Goal: Task Accomplishment & Management: Use online tool/utility

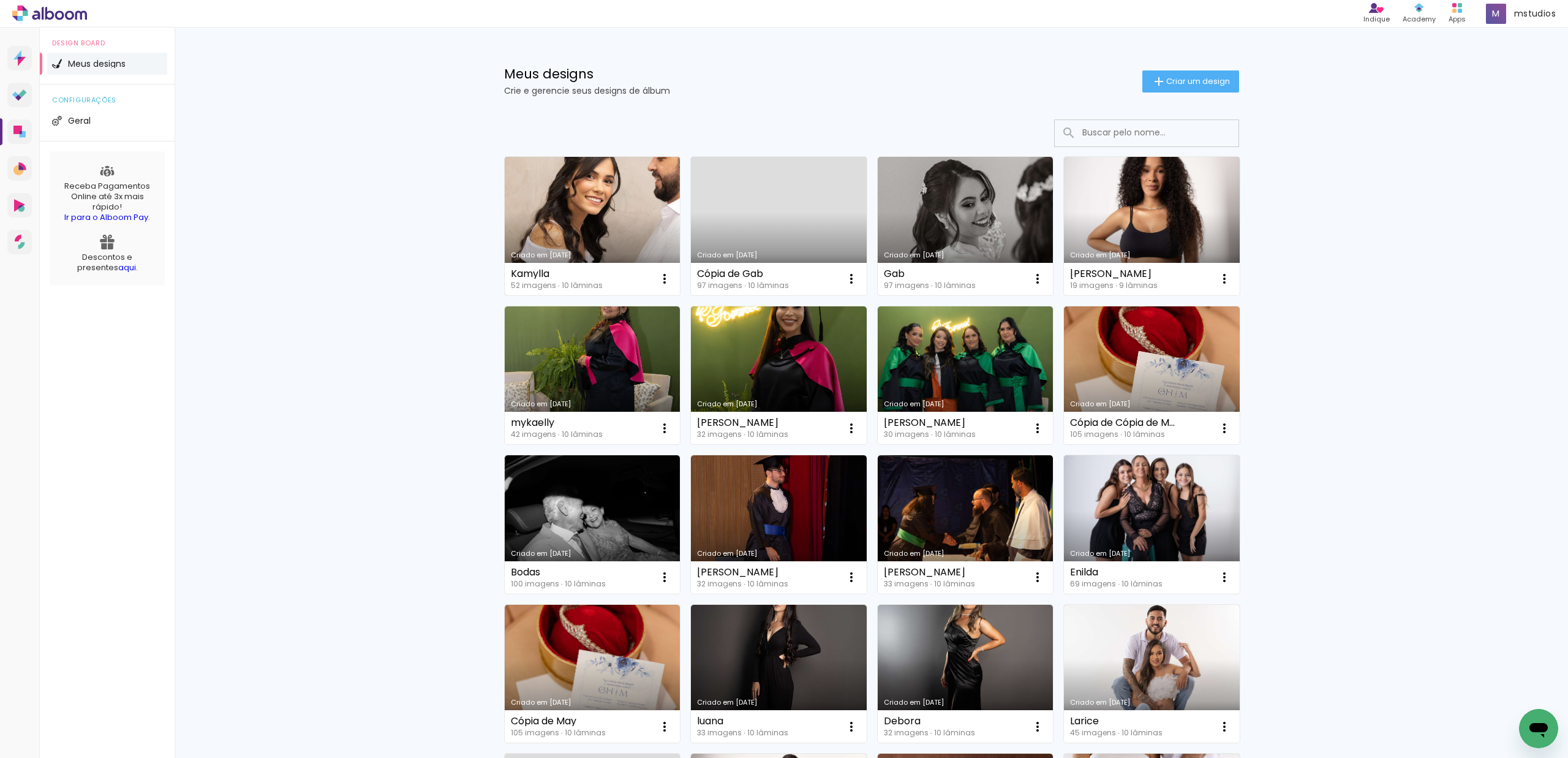
click at [538, 201] on link "Criado em [DATE]" at bounding box center [593, 226] width 176 height 138
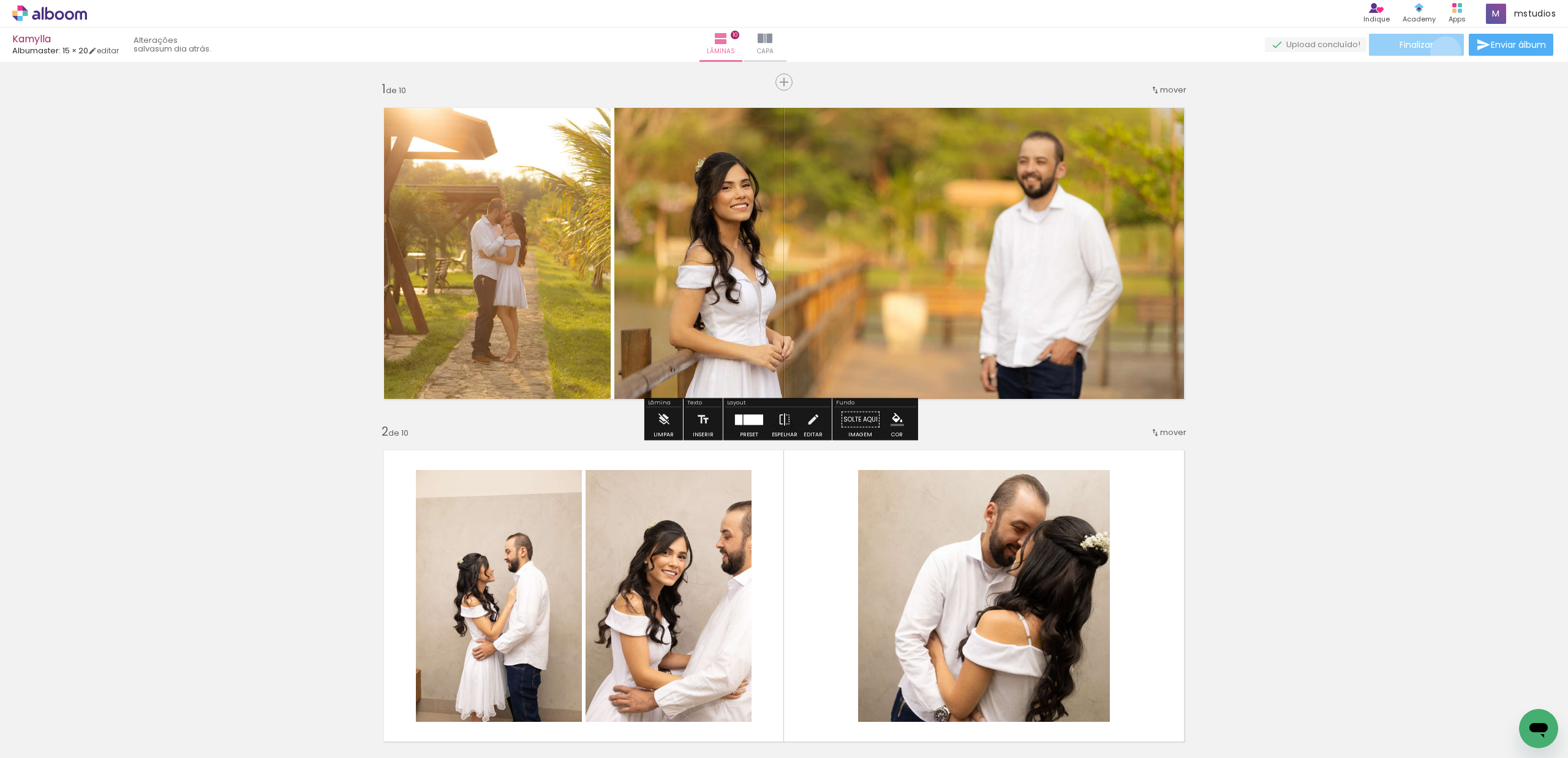
click at [1442, 52] on paper-button "Finalizar" at bounding box center [1417, 44] width 95 height 22
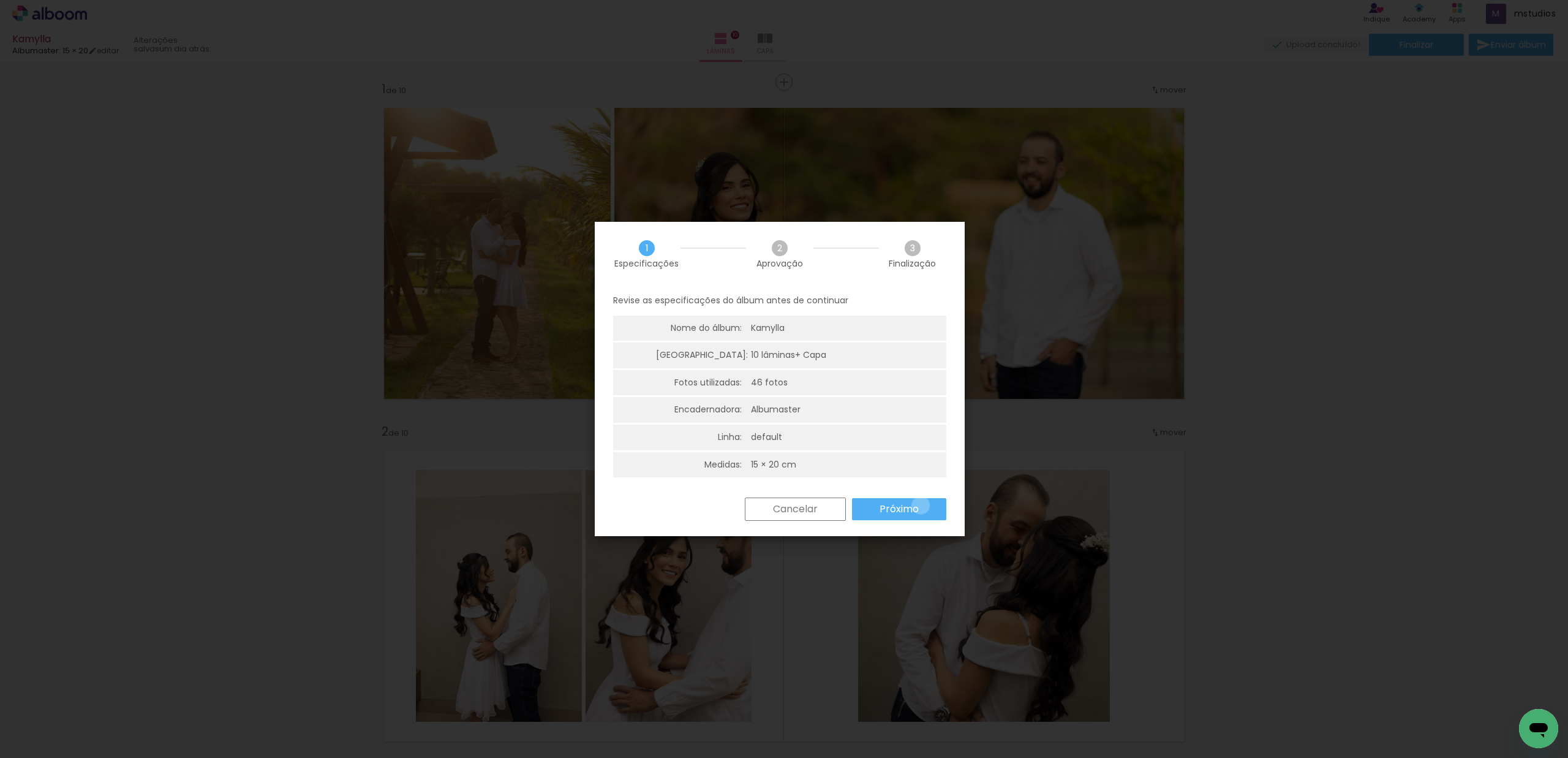
click at [921, 505] on paper-button "Próximo" at bounding box center [899, 509] width 95 height 22
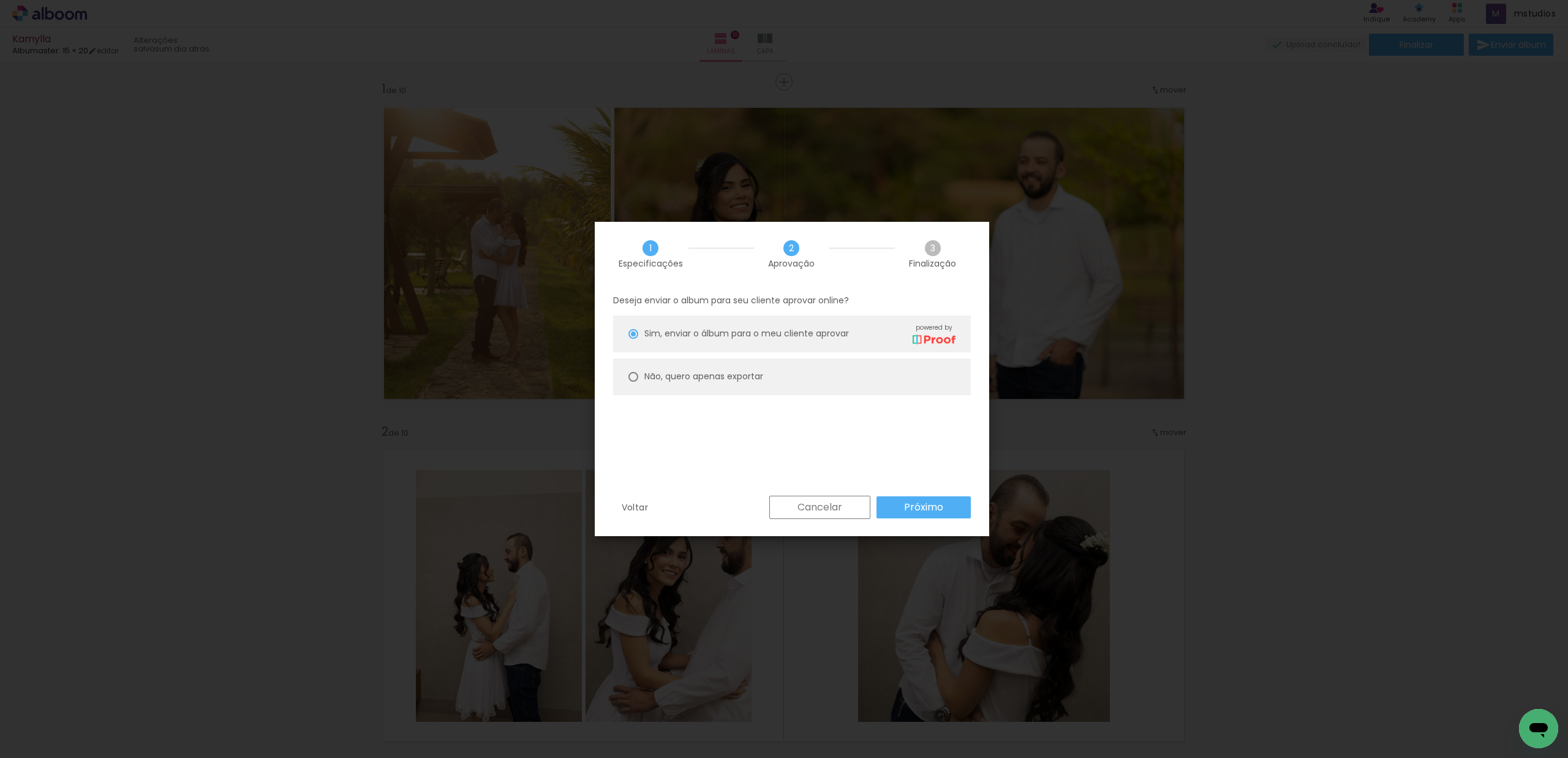
click at [0, 0] on slot "Não, quero apenas exportar" at bounding box center [0, 0] width 0 height 0
type paper-radio-button "on"
click at [0, 0] on slot "Próximo" at bounding box center [0, 0] width 0 height 0
type input "Alta, 300 DPI"
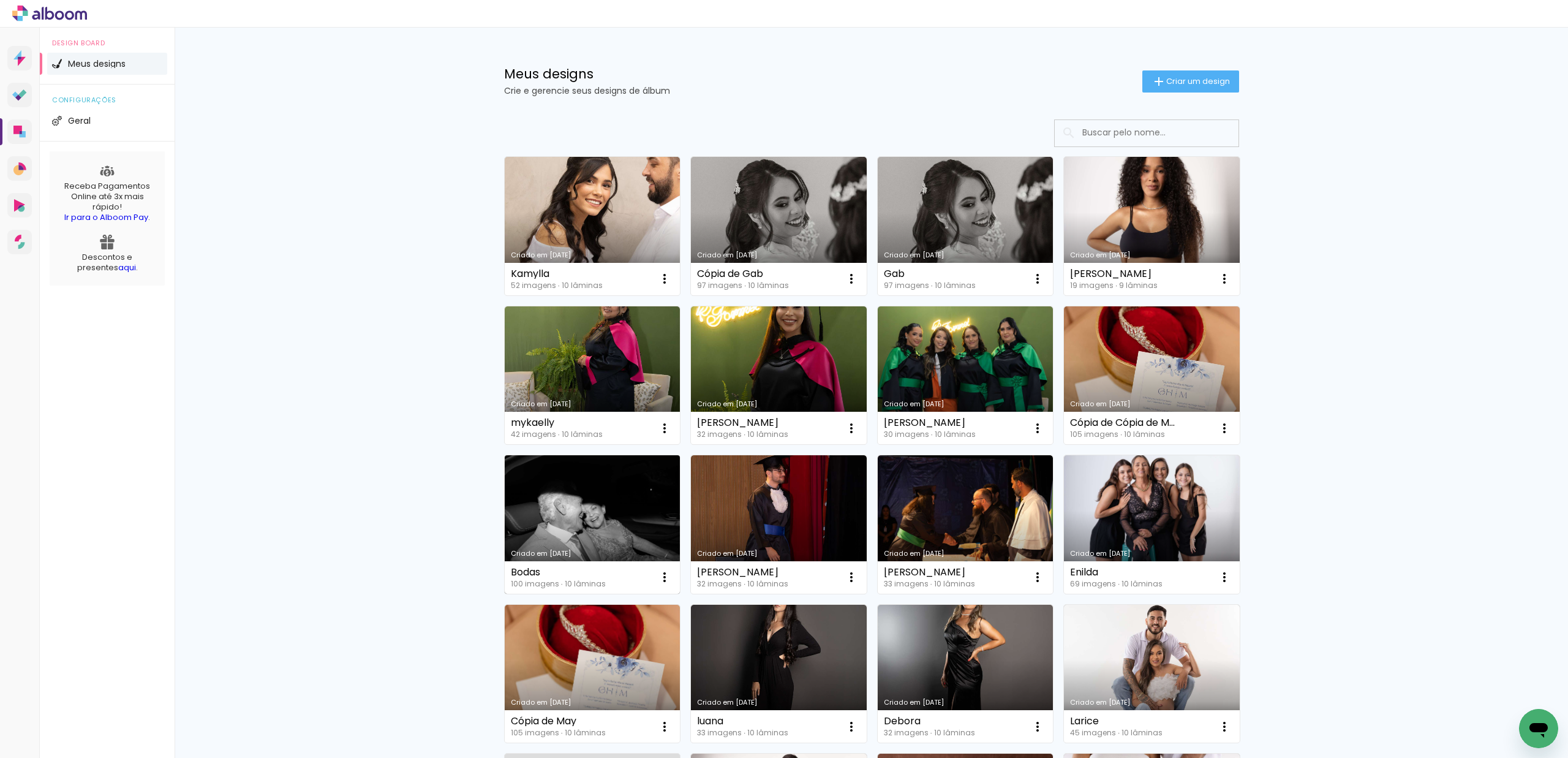
click at [555, 521] on link "Criado em [DATE]" at bounding box center [593, 524] width 176 height 138
